Goal: Navigation & Orientation: Find specific page/section

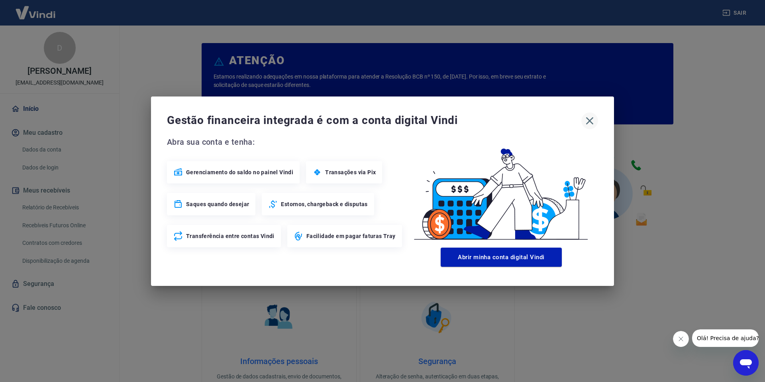
click at [590, 120] on icon "button" at bounding box center [590, 121] width 8 height 8
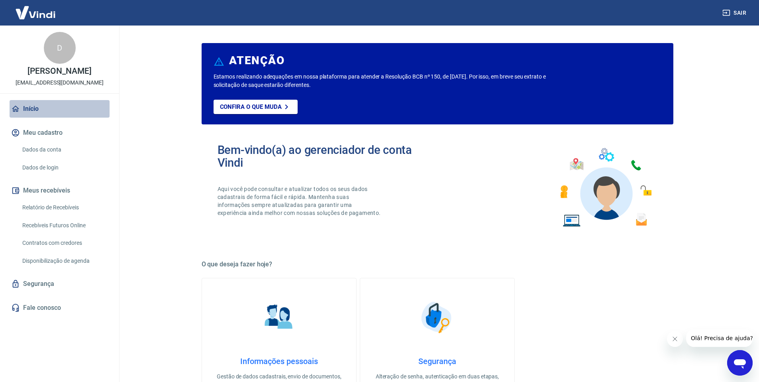
click at [31, 105] on link "Início" at bounding box center [60, 109] width 100 height 18
click at [32, 110] on link "Início" at bounding box center [60, 109] width 100 height 18
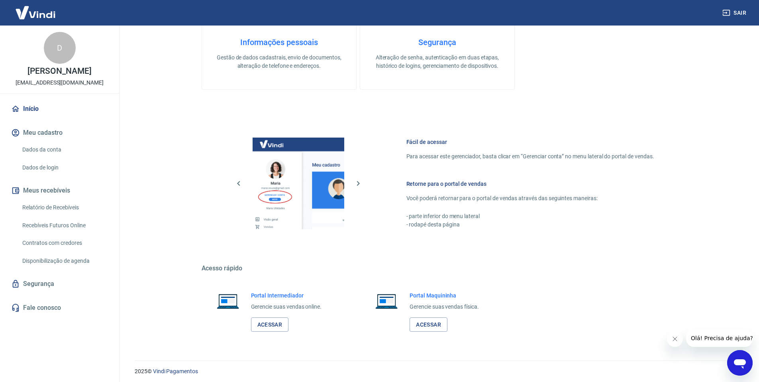
scroll to position [322, 0]
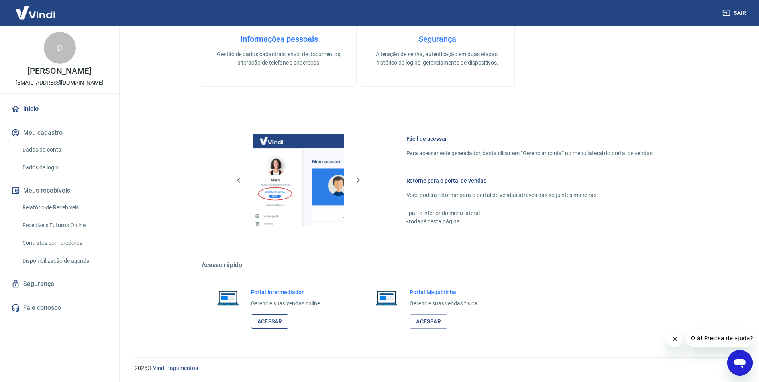
click at [282, 316] on link "Acessar" at bounding box center [270, 321] width 38 height 15
